Goal: Information Seeking & Learning: Learn about a topic

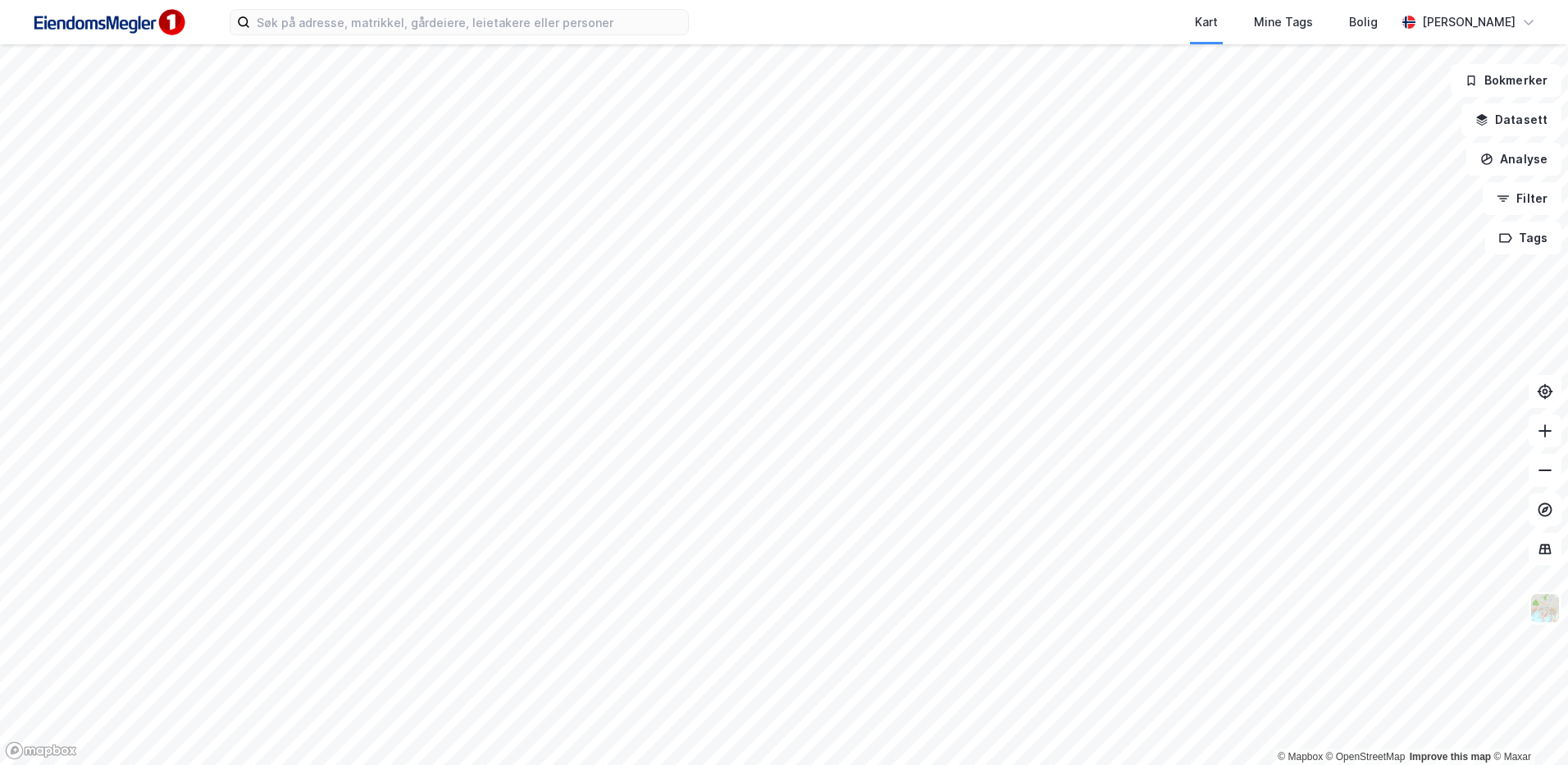
click at [481, 4] on div "Kart Mine Tags Bolig [PERSON_NAME]" at bounding box center [784, 22] width 1568 height 44
click at [469, 30] on input at bounding box center [469, 22] width 438 height 25
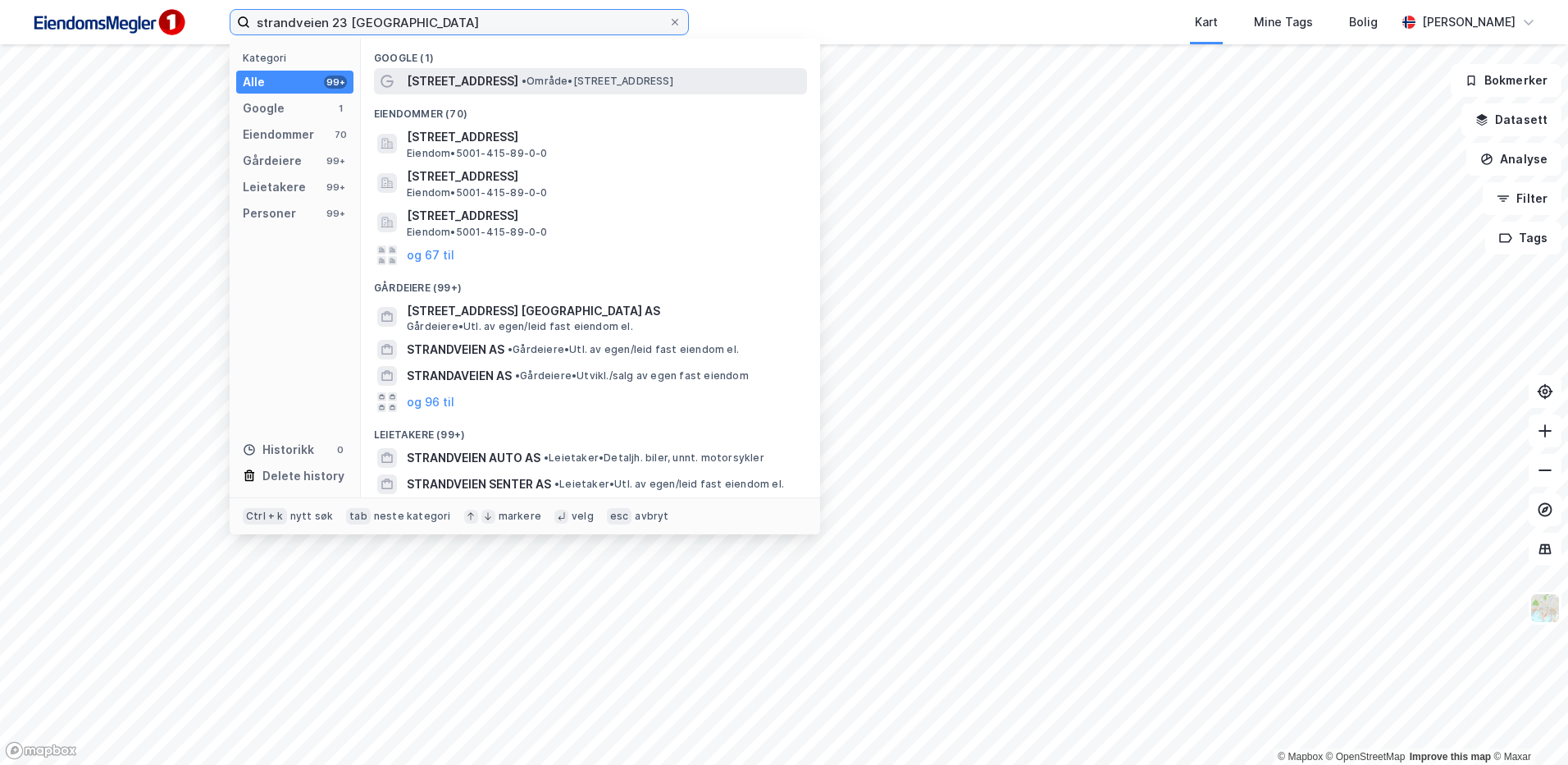
type input "strandveien 23 [GEOGRAPHIC_DATA]"
click at [521, 86] on span "•" at bounding box center [523, 80] width 5 height 12
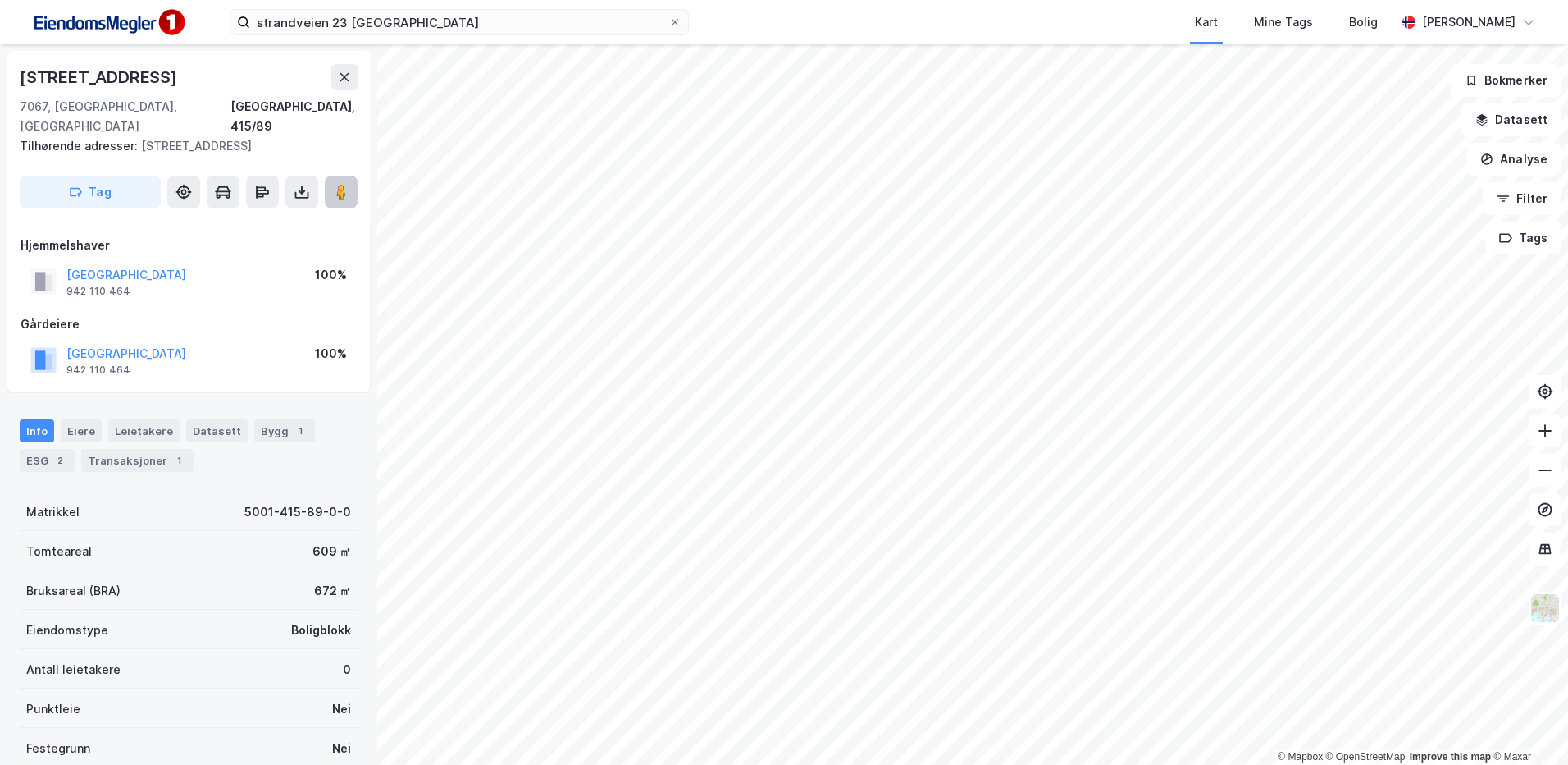
click at [344, 176] on button at bounding box center [340, 191] width 32 height 32
click at [254, 419] on div "Bygg 1" at bounding box center [285, 430] width 61 height 23
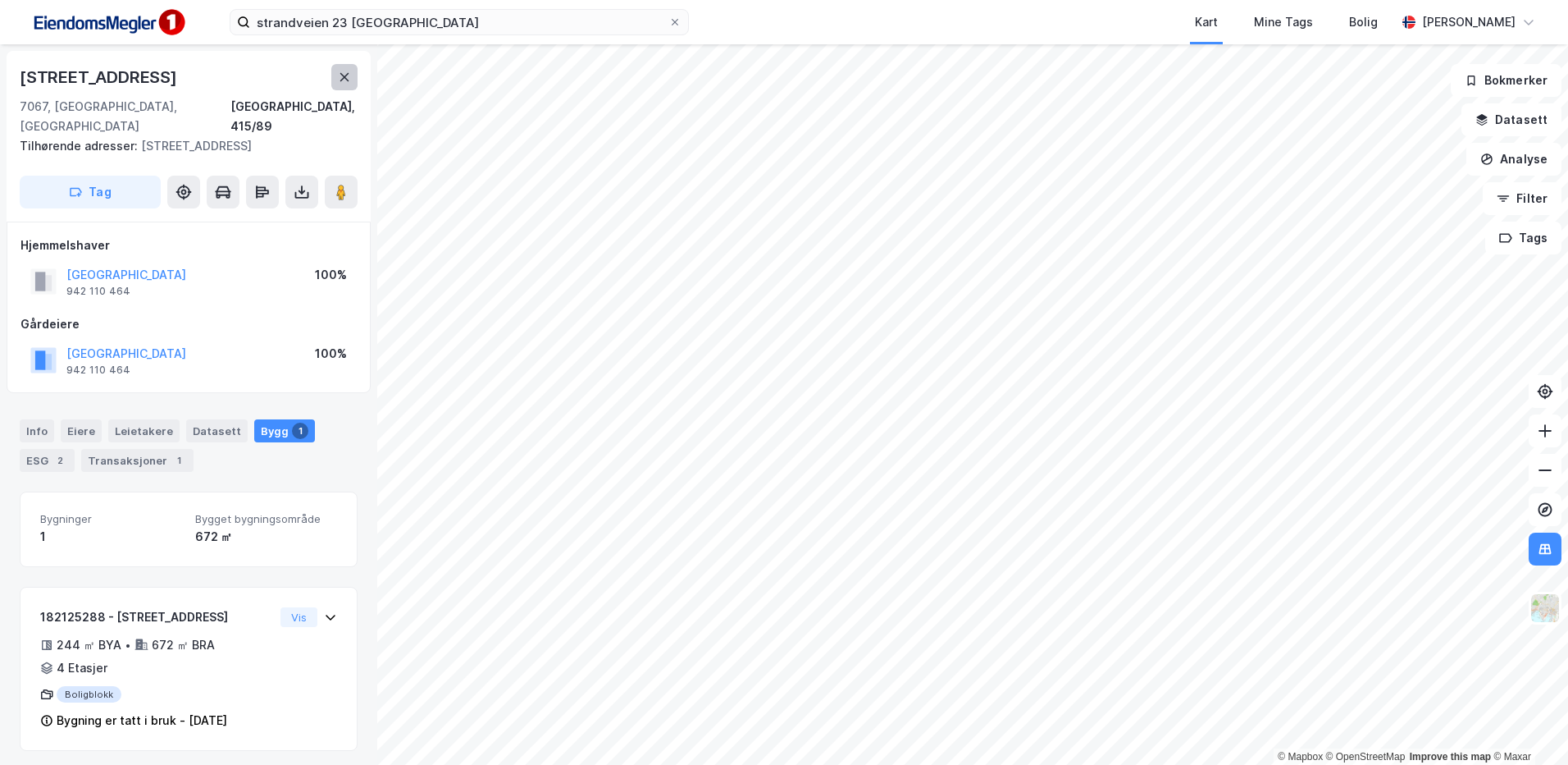
click at [347, 73] on icon at bounding box center [344, 77] width 13 height 13
